Goal: Task Accomplishment & Management: Use online tool/utility

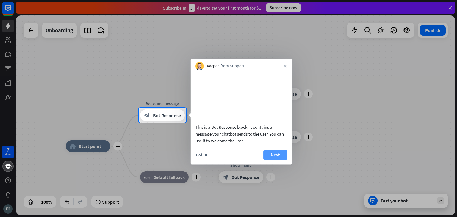
click at [278, 160] on button "Next" at bounding box center [276, 155] width 24 height 10
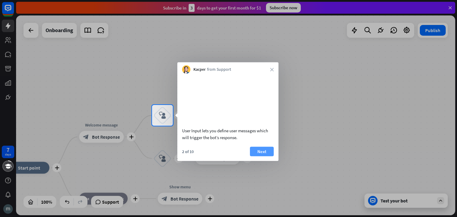
click at [268, 156] on button "Next" at bounding box center [262, 152] width 24 height 10
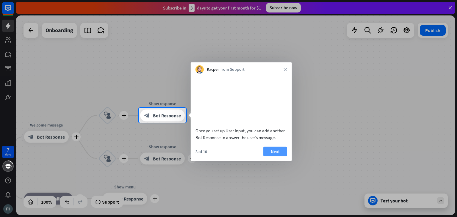
click at [277, 156] on button "Next" at bounding box center [276, 152] width 24 height 10
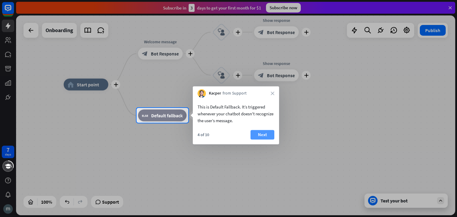
click at [267, 133] on button "Next" at bounding box center [263, 135] width 24 height 10
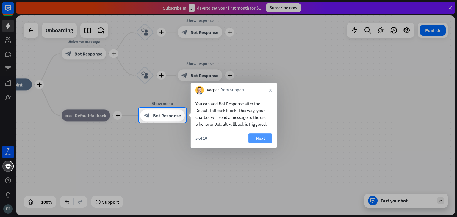
click at [258, 141] on button "Next" at bounding box center [261, 139] width 24 height 10
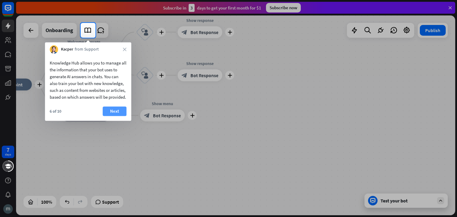
click at [111, 116] on button "Next" at bounding box center [115, 112] width 24 height 10
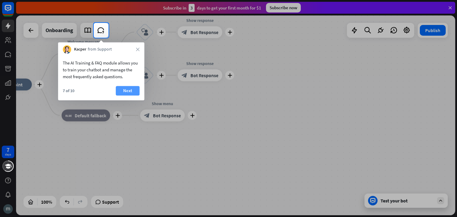
click at [122, 91] on button "Next" at bounding box center [128, 91] width 24 height 10
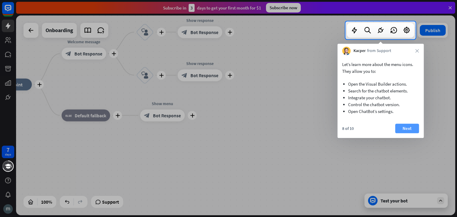
click at [405, 130] on button "Next" at bounding box center [407, 129] width 24 height 10
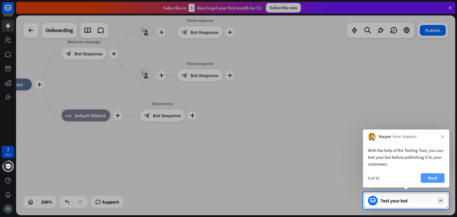
click at [437, 182] on button "Next" at bounding box center [433, 179] width 24 height 10
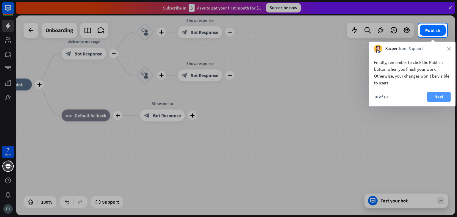
click at [445, 97] on button "Next" at bounding box center [439, 97] width 24 height 10
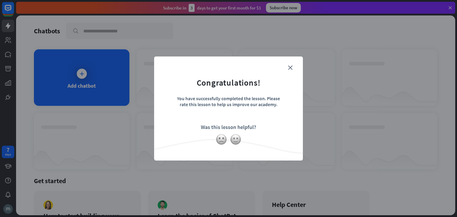
click at [293, 66] on form "Congratulations! You have successfully completed the lesson. Please rate this l…" at bounding box center [229, 99] width 134 height 71
click at [291, 67] on icon "close" at bounding box center [290, 68] width 4 height 4
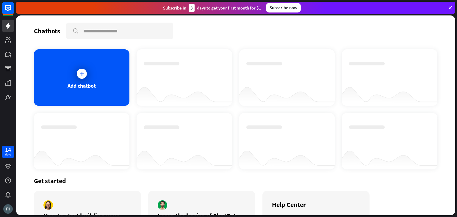
click at [83, 75] on icon at bounding box center [82, 74] width 6 height 6
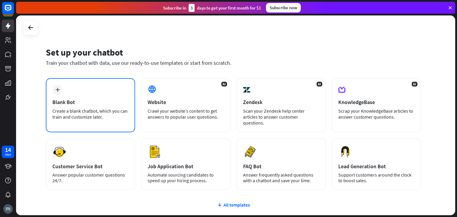
click at [84, 97] on div "plus Blank Bot Create a blank chatbot, which you can train and customize later." at bounding box center [90, 105] width 89 height 54
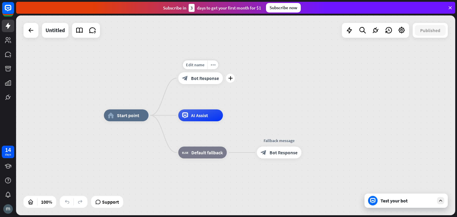
click at [208, 81] on div "block_bot_response Bot Response" at bounding box center [200, 78] width 45 height 12
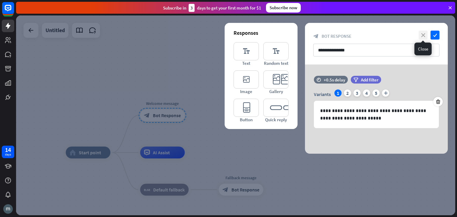
click at [424, 37] on icon "close" at bounding box center [423, 35] width 9 height 9
